Goal: Transaction & Acquisition: Obtain resource

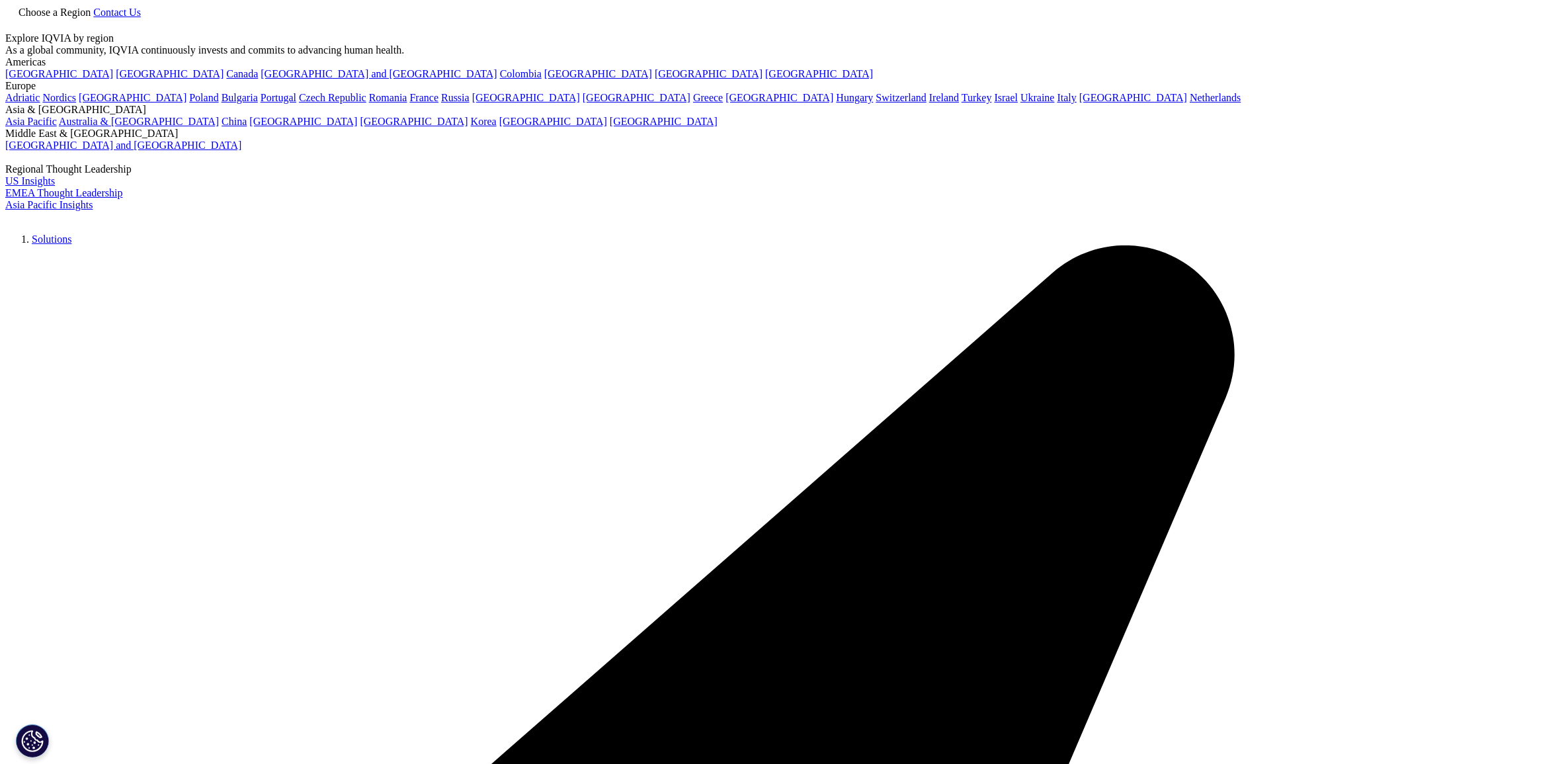
scroll to position [179, 781]
